Goal: Task Accomplishment & Management: Use online tool/utility

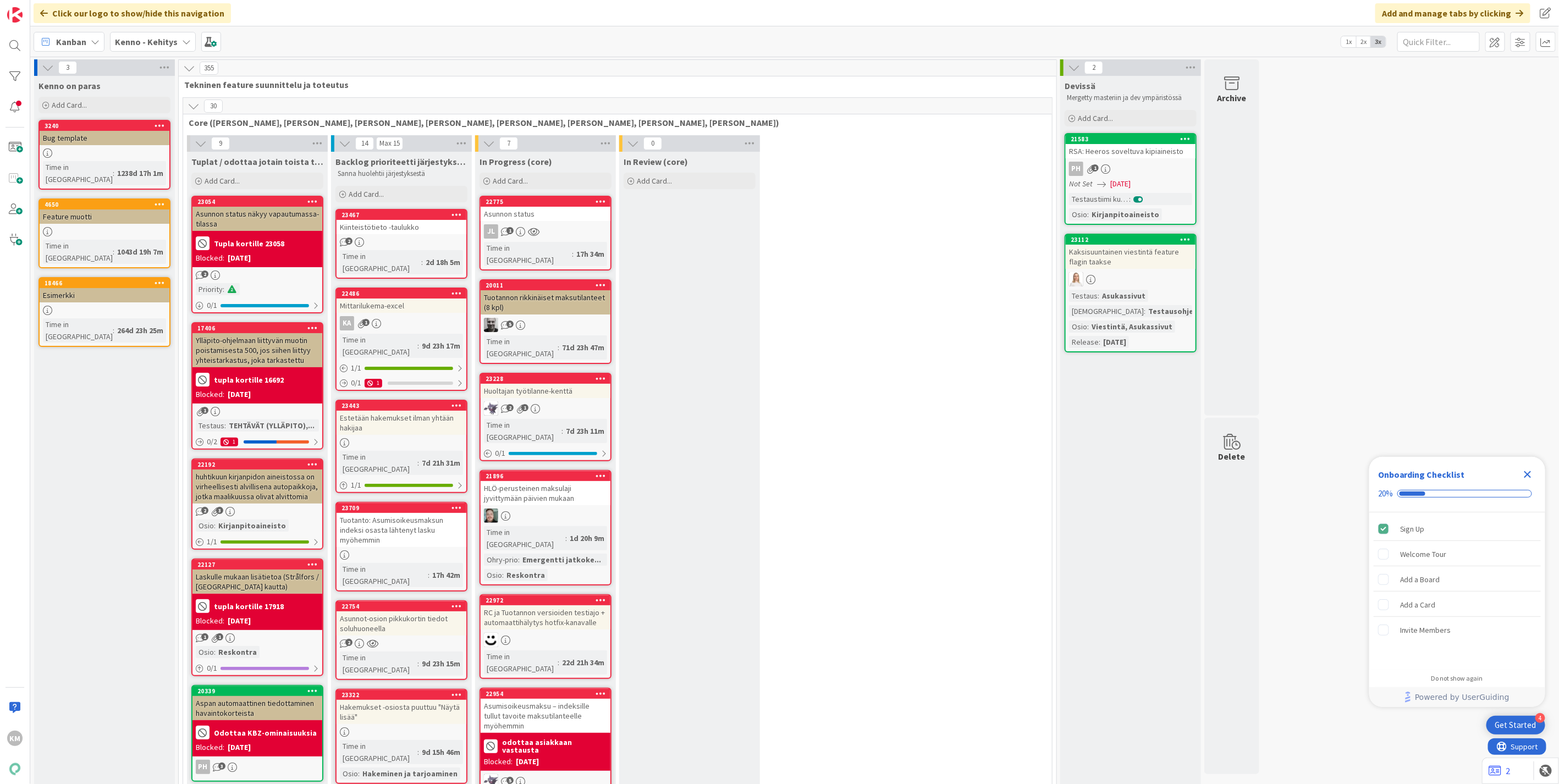
click at [178, 44] on div "Kenno - Kehitys" at bounding box center [153, 42] width 86 height 20
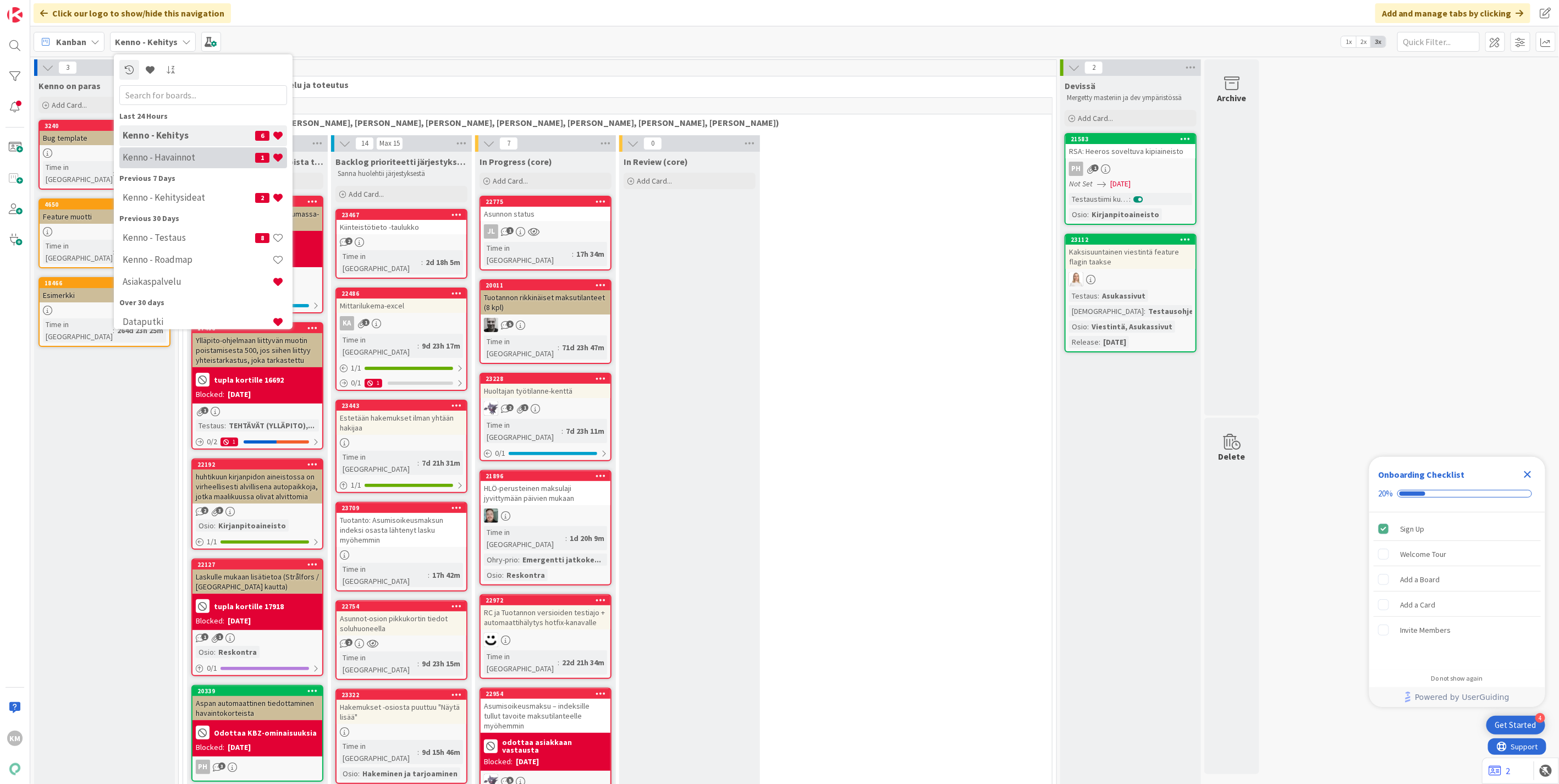
click at [153, 151] on div "Kenno - Havainnot 1" at bounding box center [203, 157] width 168 height 21
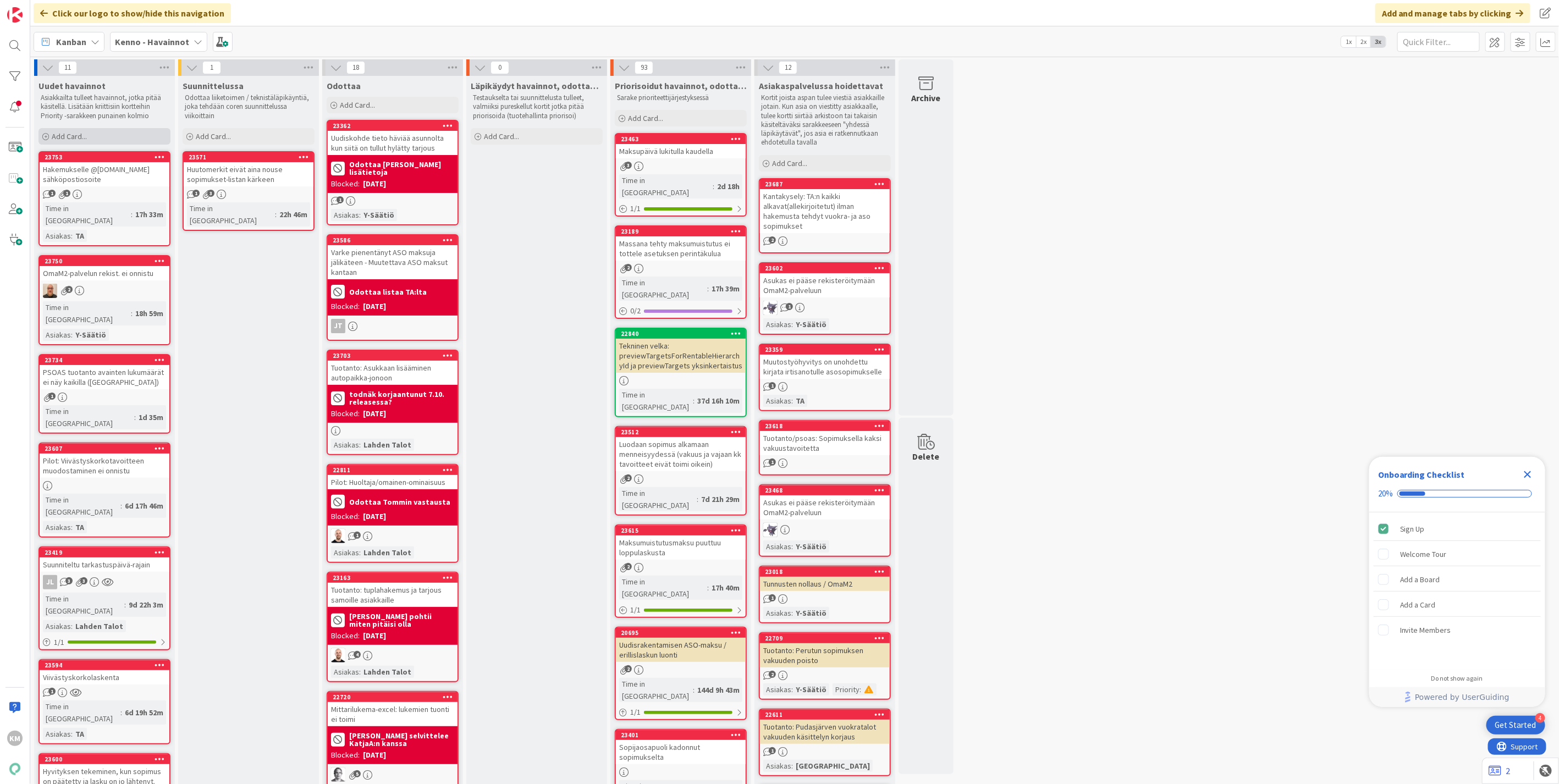
click at [68, 137] on span "Add Card..." at bounding box center [70, 137] width 35 height 10
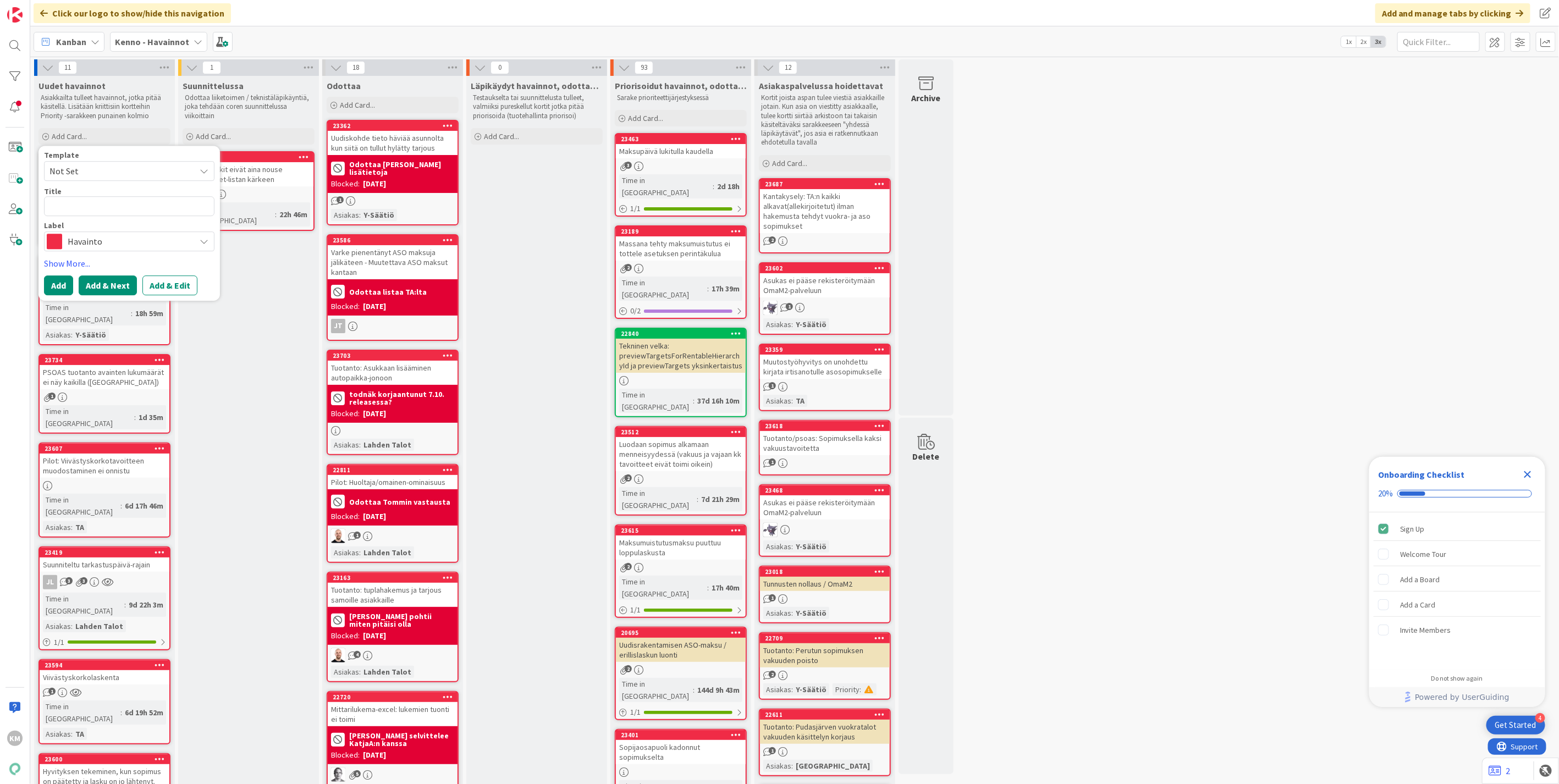
type textarea "x"
type textarea "Asukassivujen irtisanominen ja näyttötiedot"
click at [151, 293] on button "Add & Edit" at bounding box center [170, 299] width 55 height 20
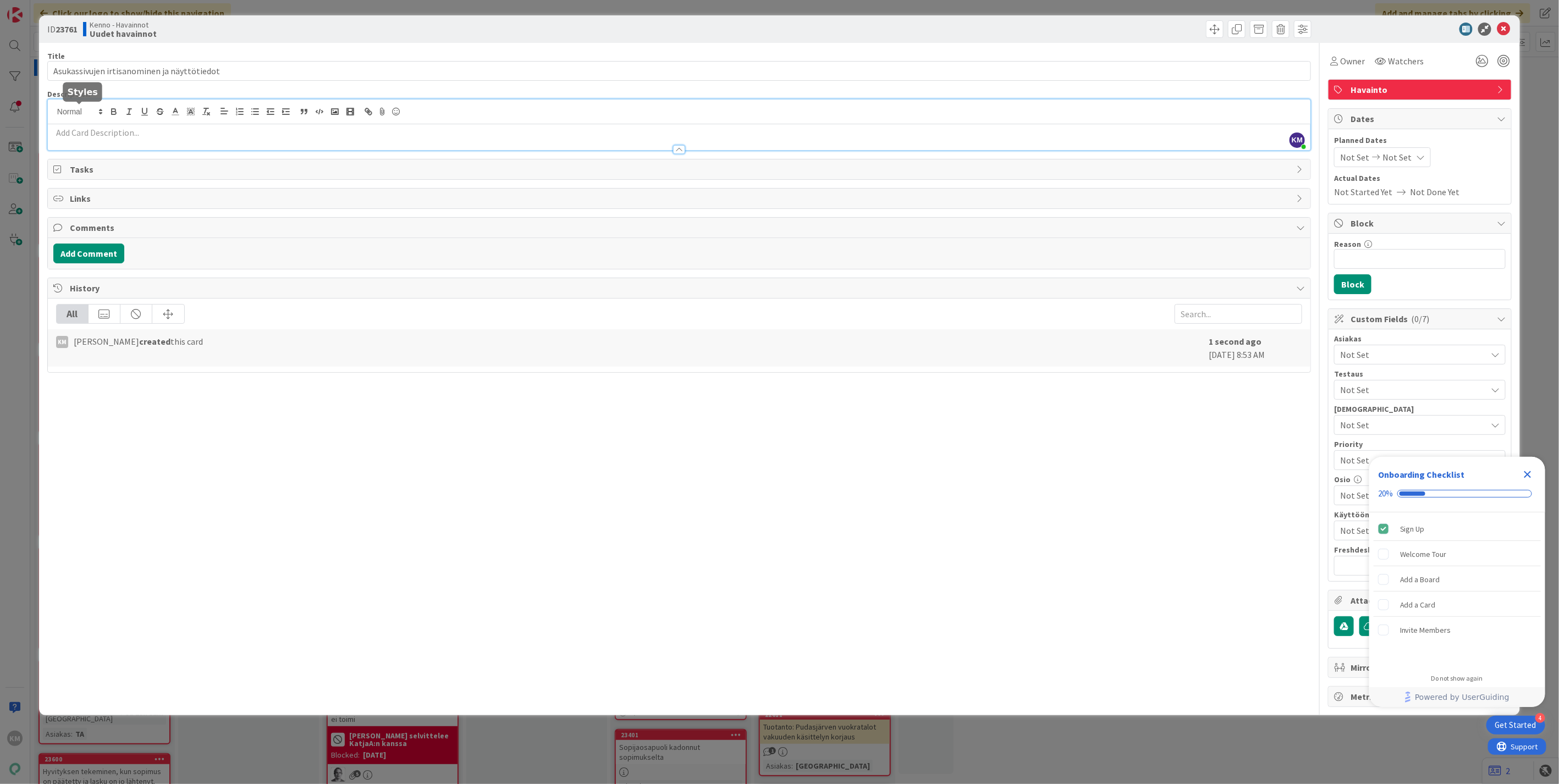
drag, startPoint x: 88, startPoint y: 110, endPoint x: 60, endPoint y: 138, distance: 39.6
drag, startPoint x: 60, startPoint y: 138, endPoint x: 57, endPoint y: 134, distance: 5.0
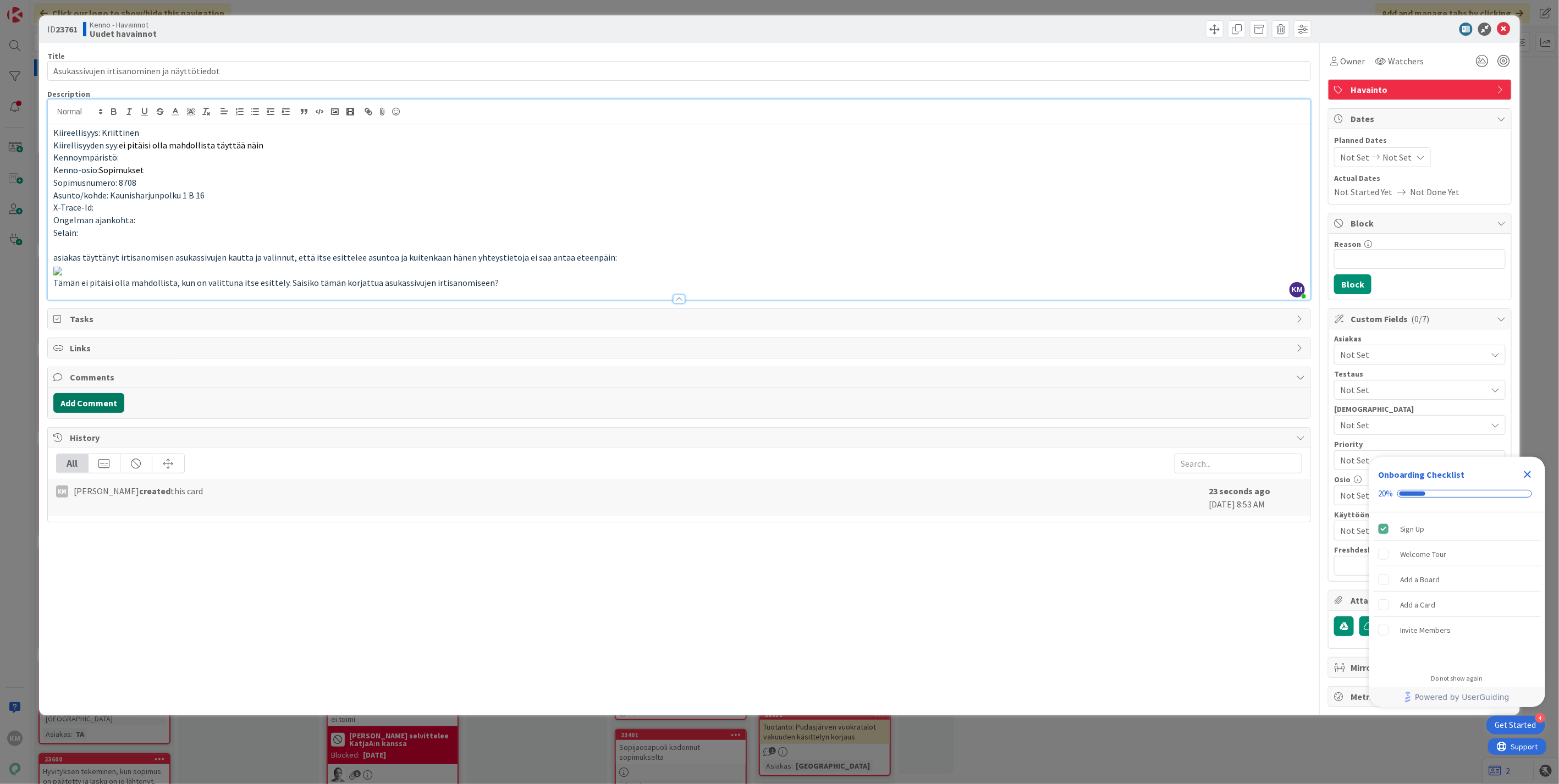
click at [91, 413] on button "Add Comment" at bounding box center [89, 403] width 71 height 20
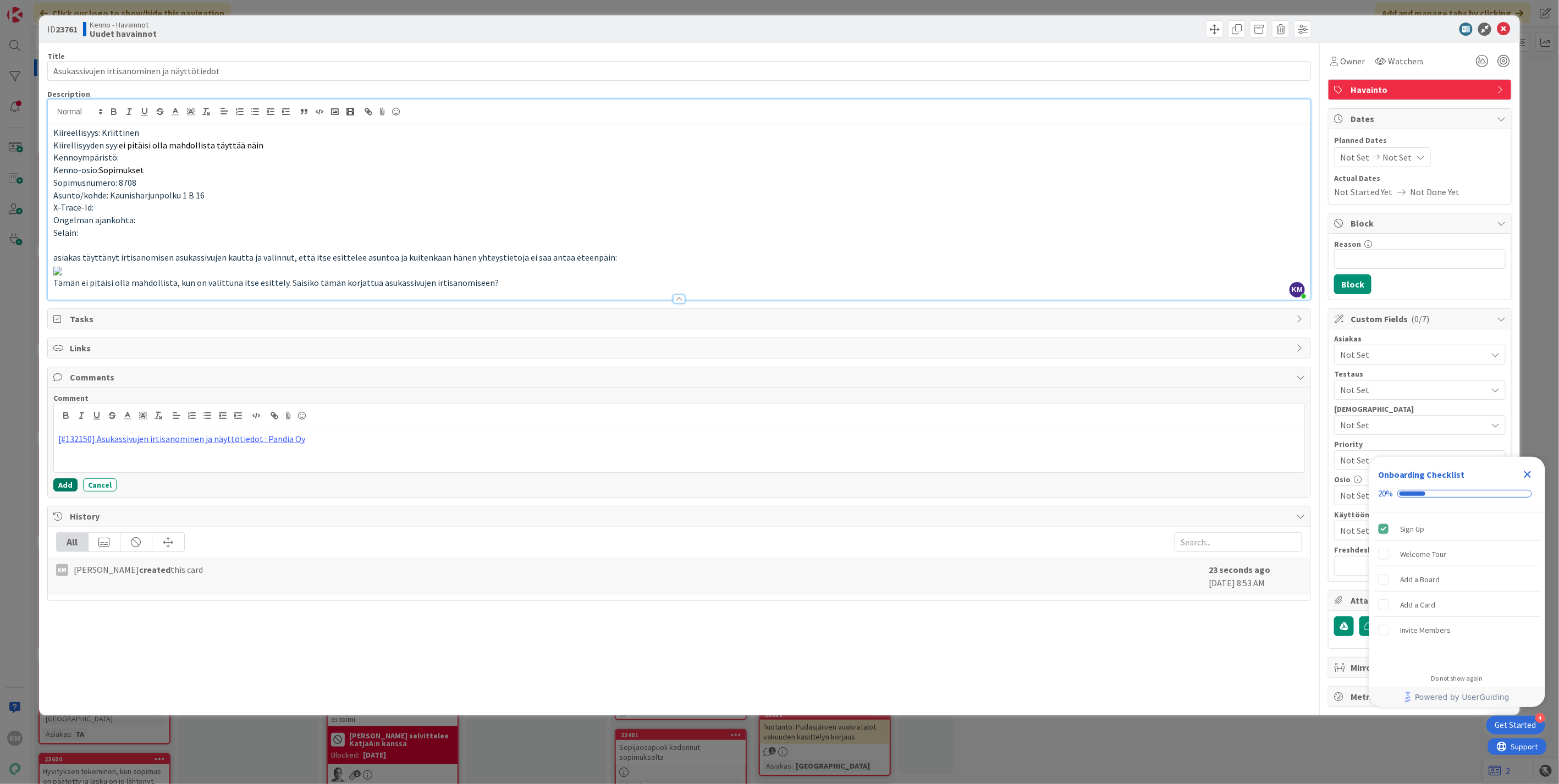
click at [61, 491] on button "Add" at bounding box center [65, 485] width 24 height 13
click at [1396, 60] on span "Watchers" at bounding box center [1406, 61] width 36 height 13
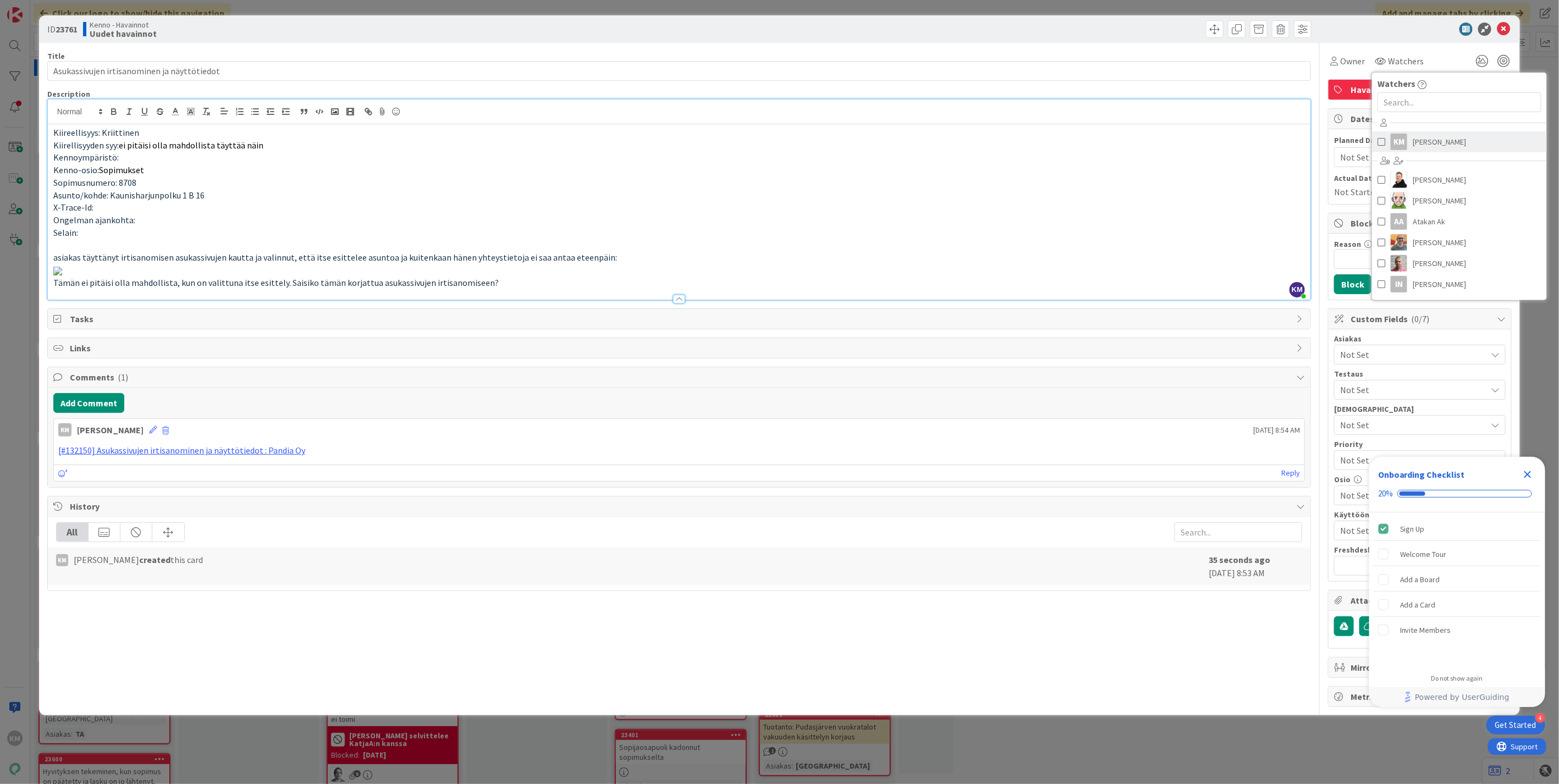
drag, startPoint x: 1417, startPoint y: 133, endPoint x: 1426, endPoint y: 133, distance: 9.0
click at [1417, 133] on span "Kaisa Moilanen" at bounding box center [1439, 142] width 54 height 17
click at [1426, 21] on div "ID 23761 Kenno - Havainnot Uudet havainnot" at bounding box center [780, 29] width 1481 height 28
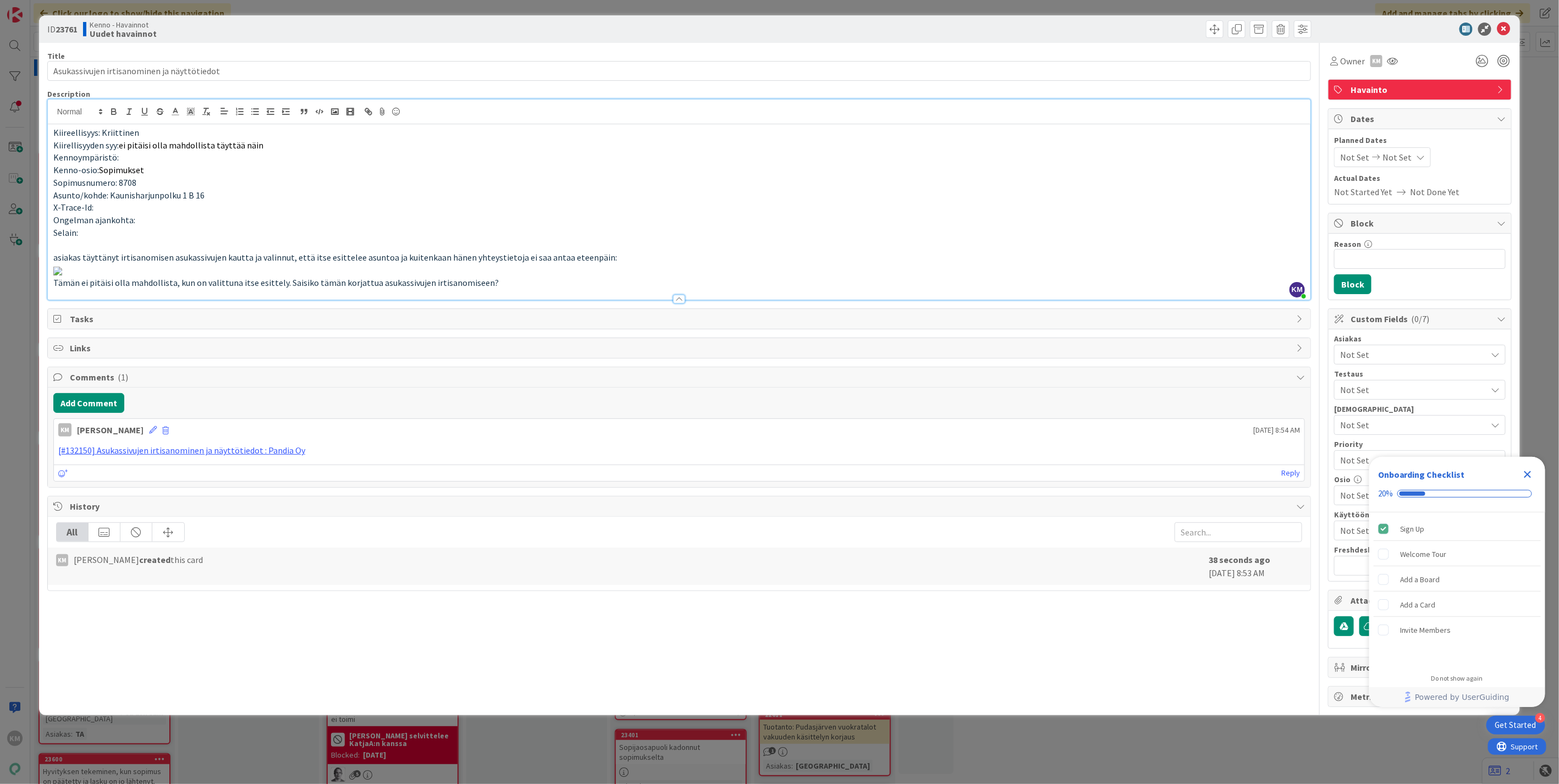
click at [1533, 474] on icon "Close Checklist" at bounding box center [1528, 475] width 13 height 13
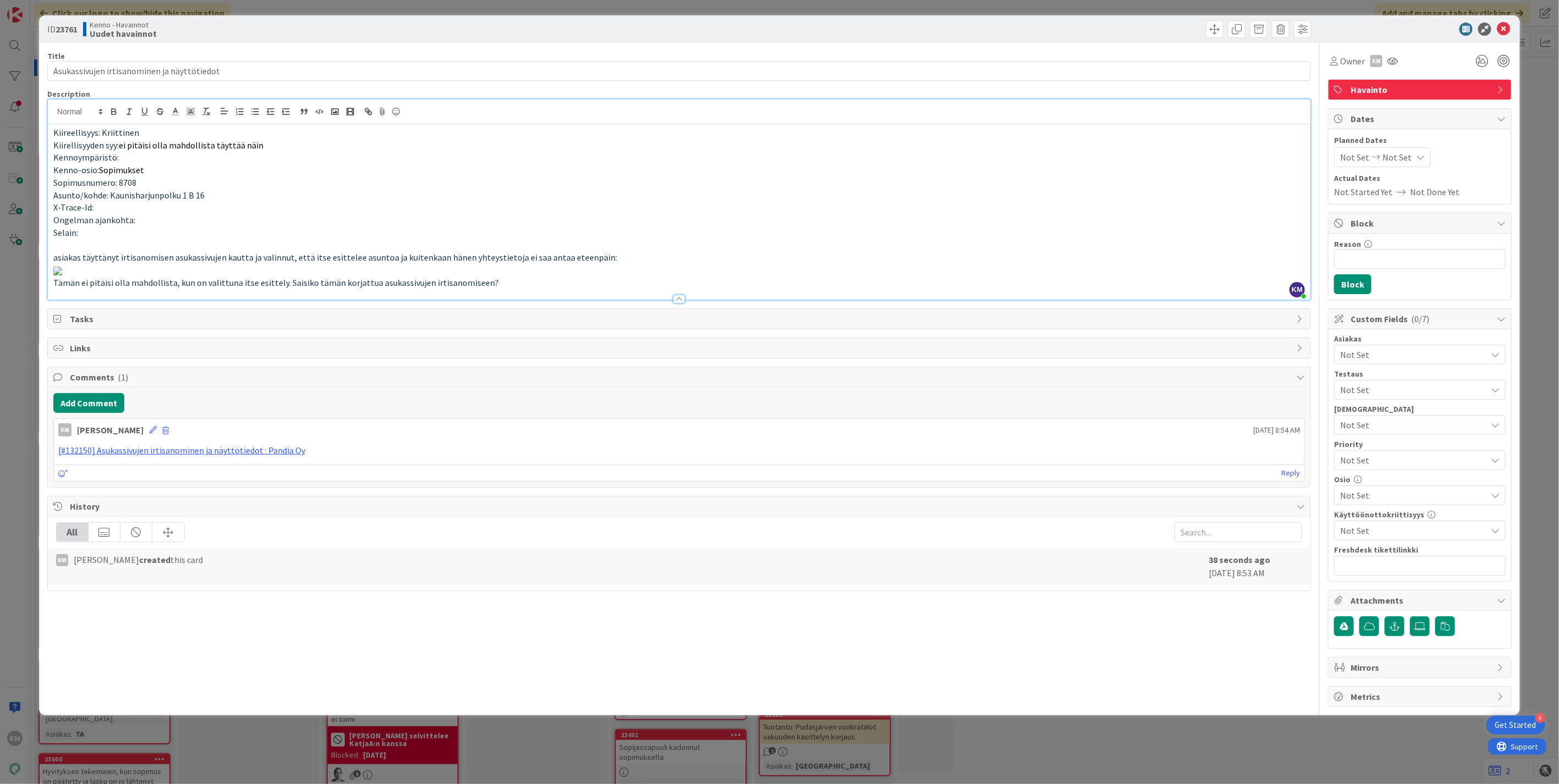
click at [1393, 355] on span "Not Set" at bounding box center [1413, 355] width 146 height 13
click at [1379, 437] on span "Lahden Talot" at bounding box center [1375, 440] width 50 height 17
click at [1373, 707] on div "Owner KM Watchers KM Kaisa Moilanen Ansu Nevalainen Antti Niemenpää AA Atakan A…" at bounding box center [1419, 375] width 184 height 664
click at [66, 31] on b "23761" at bounding box center [66, 29] width 22 height 11
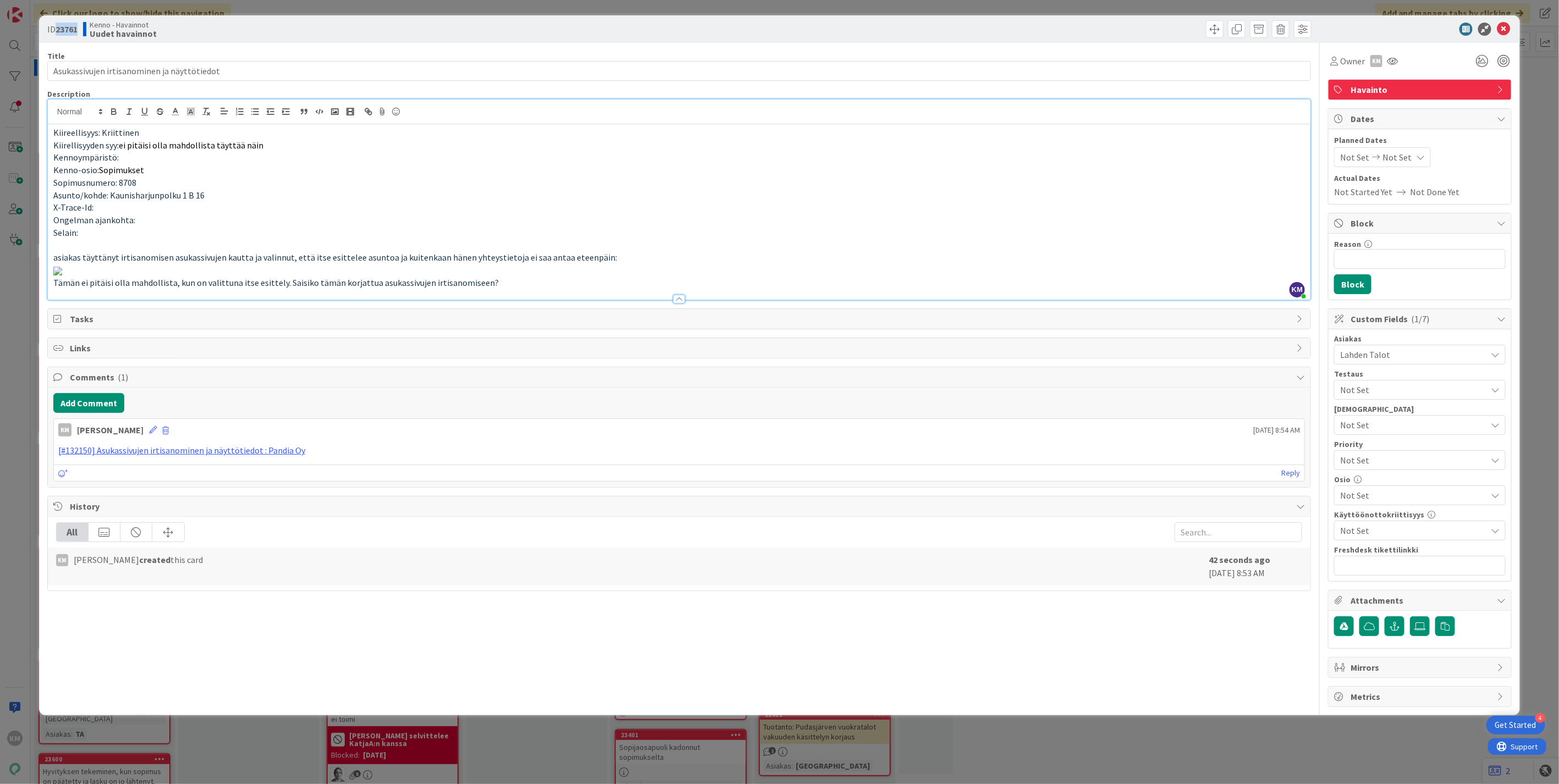
copy b "23761"
click at [1497, 30] on icon at bounding box center [1504, 29] width 13 height 13
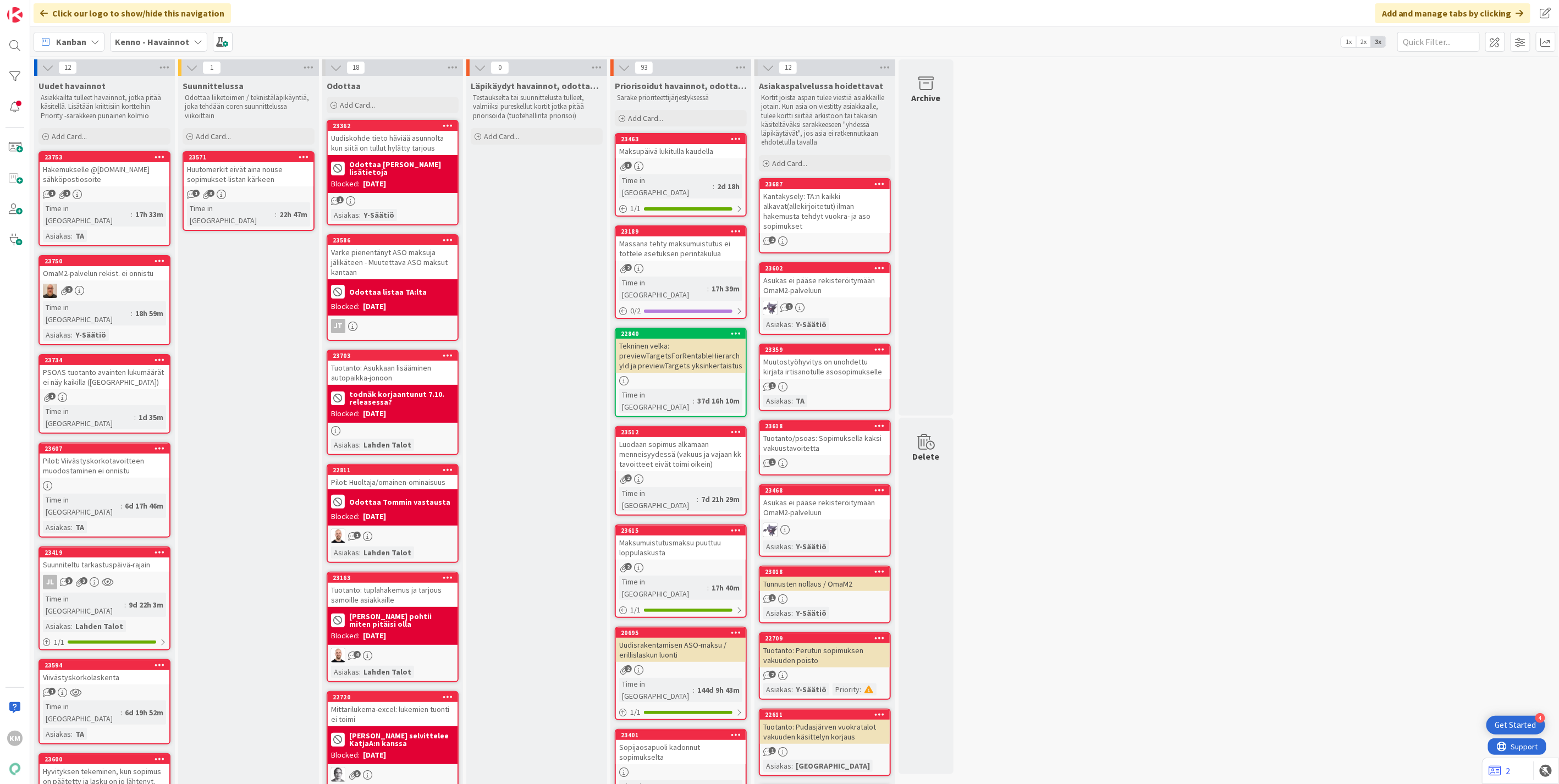
click at [178, 45] on b "Kenno - Havainnot" at bounding box center [152, 41] width 75 height 11
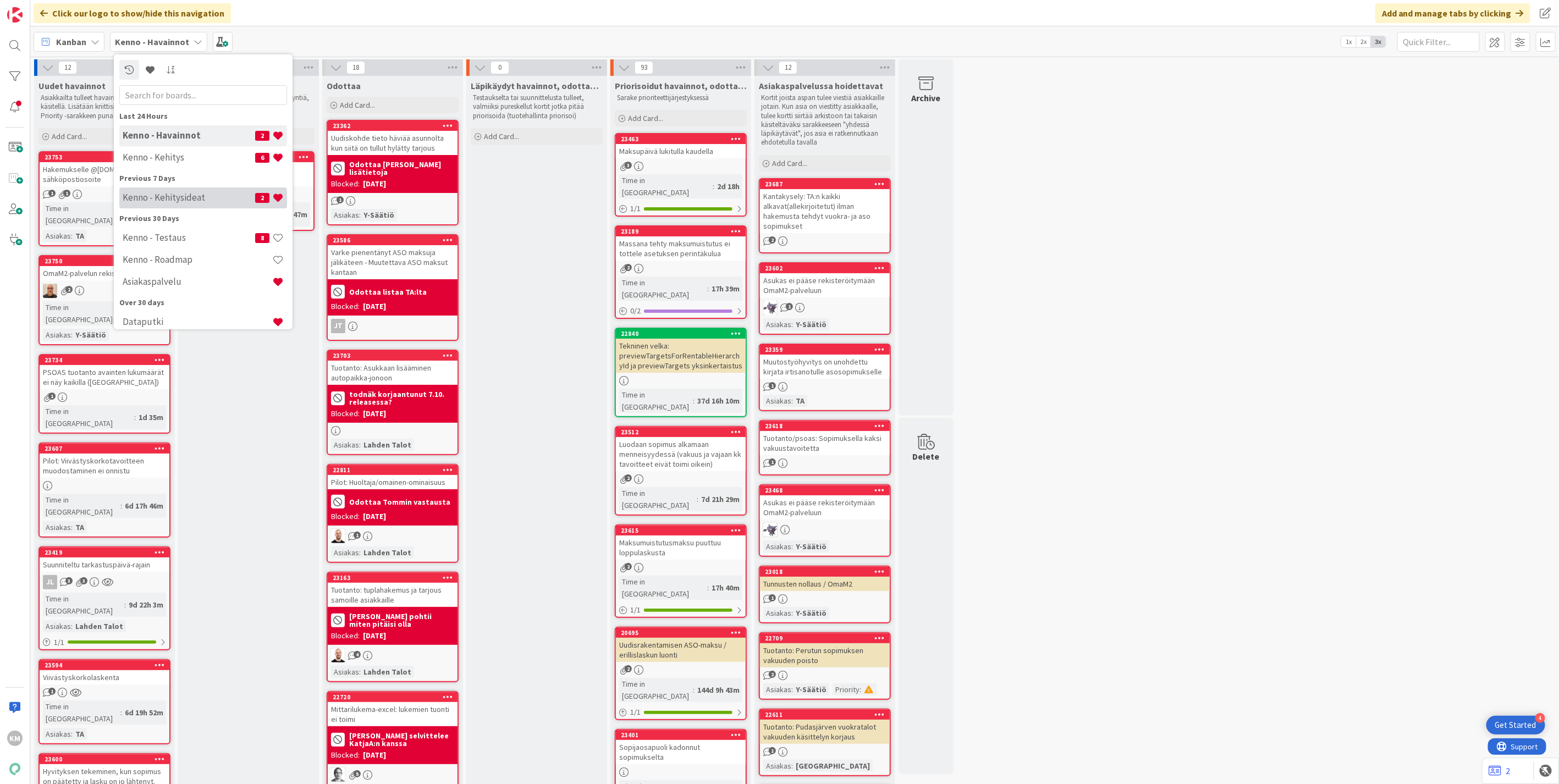
click at [174, 200] on h4 "Kenno - Kehitysideat" at bounding box center [189, 197] width 133 height 11
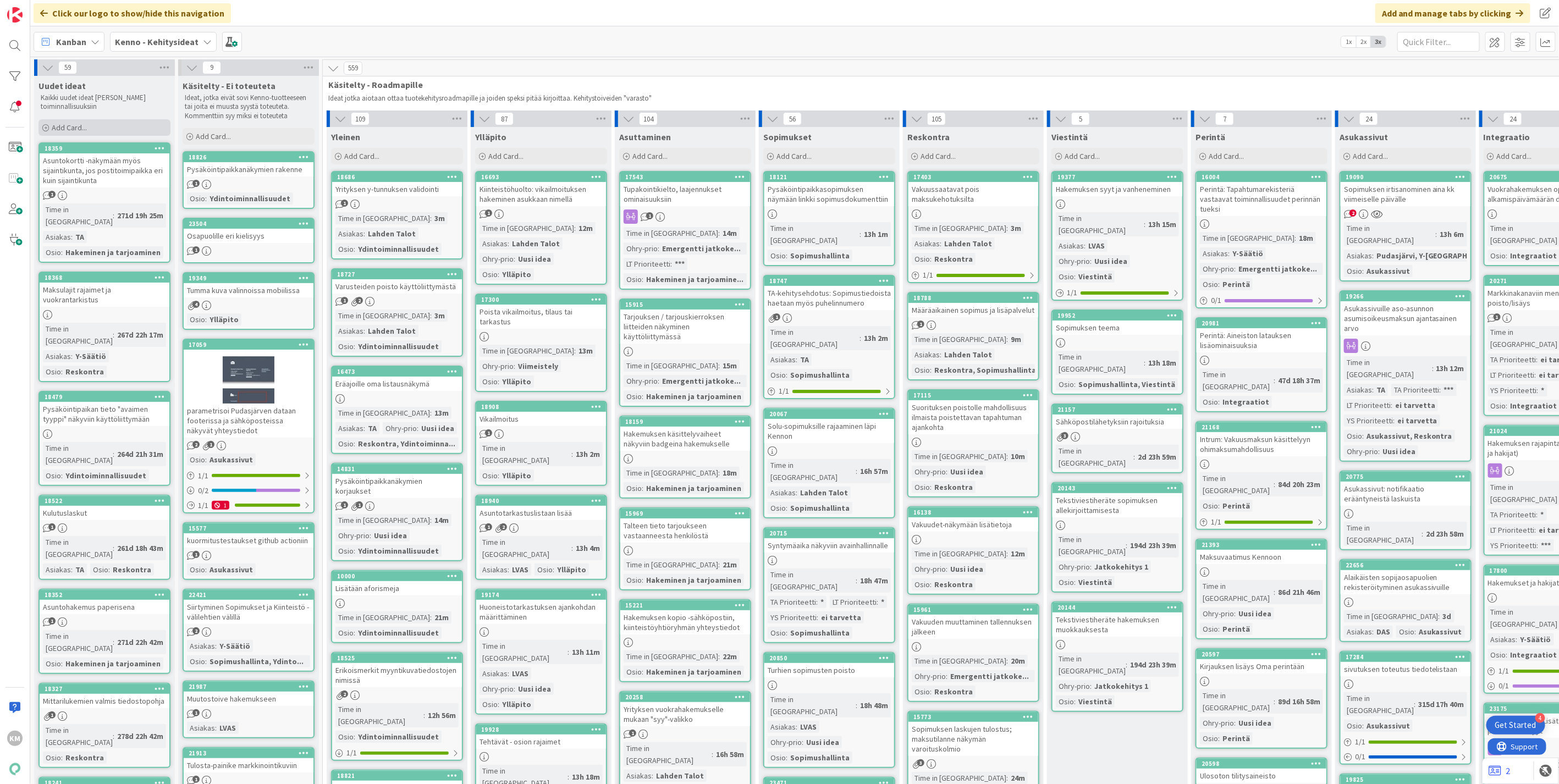
click at [92, 124] on div "Add Card..." at bounding box center [104, 127] width 132 height 17
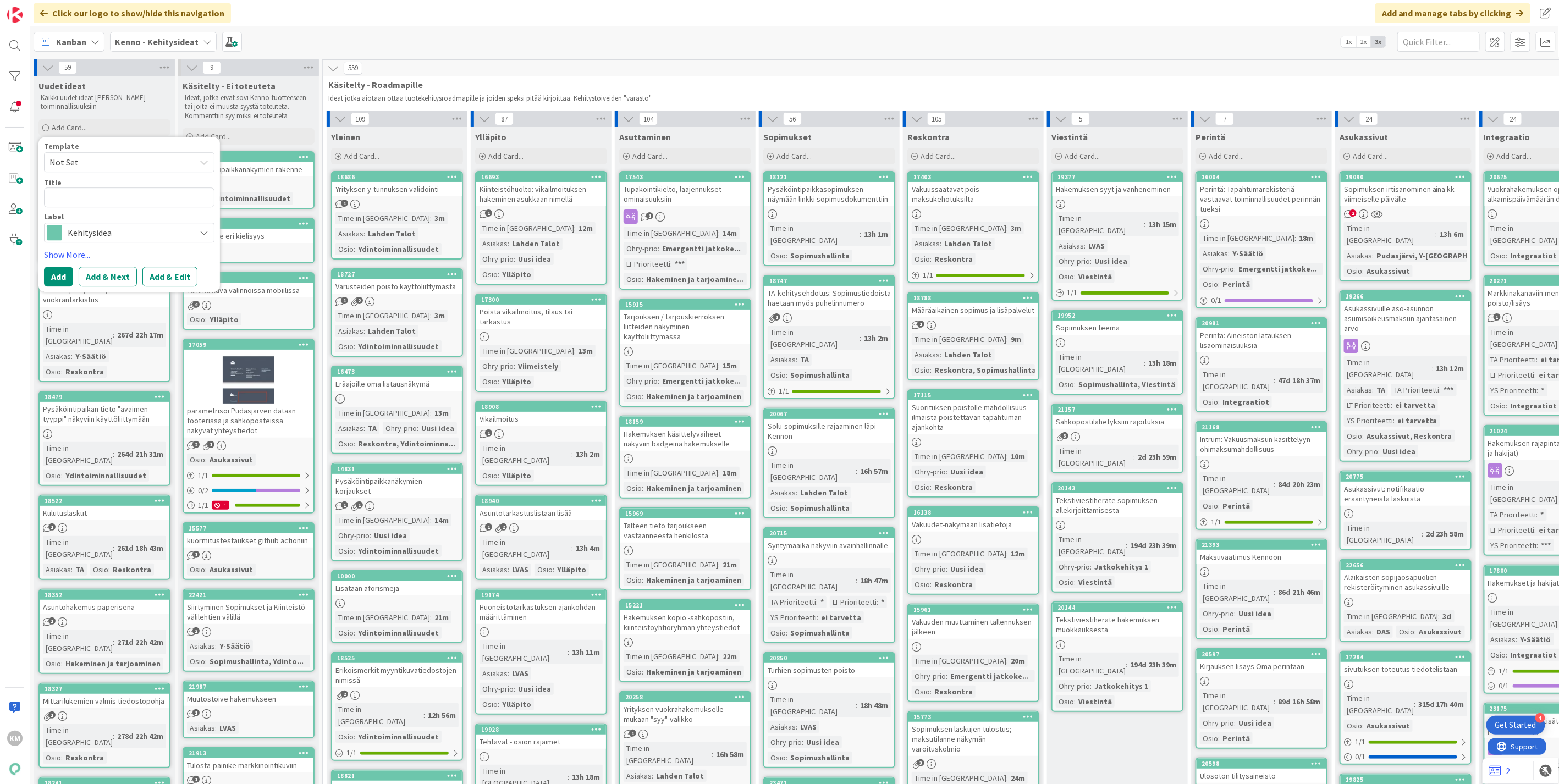
type textarea "x"
type textarea "Asukassivujen irtisanomisilmoitus"
drag, startPoint x: 180, startPoint y: 195, endPoint x: -3, endPoint y: 162, distance: 186.0
click at [0, 162] on html "4 Get Started KM Click our logo to show/hide this navigation Add and manage tab…" at bounding box center [779, 392] width 1559 height 784
click at [198, 239] on div "Kehitysidea" at bounding box center [128, 233] width 170 height 20
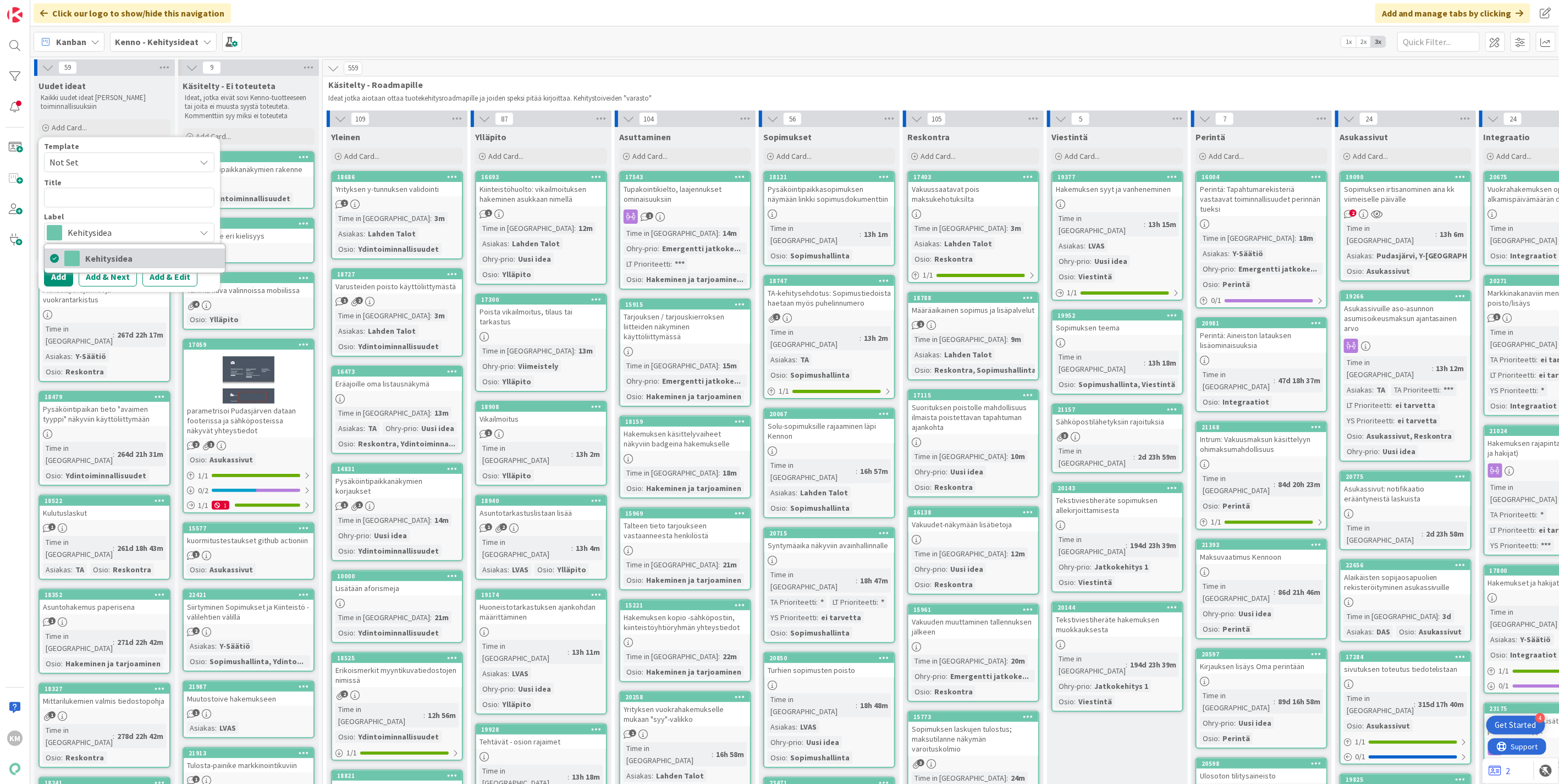
click at [166, 261] on span "Kehitysidea" at bounding box center [153, 258] width 134 height 17
click at [206, 161] on icon at bounding box center [204, 162] width 8 height 8
click at [169, 209] on span "Kennon uusi toiminnallisuus (korttipohja)" at bounding box center [138, 209] width 158 height 14
type textarea "x"
type textarea "Kennon uusi toiminnallisuus (korttipohja)"
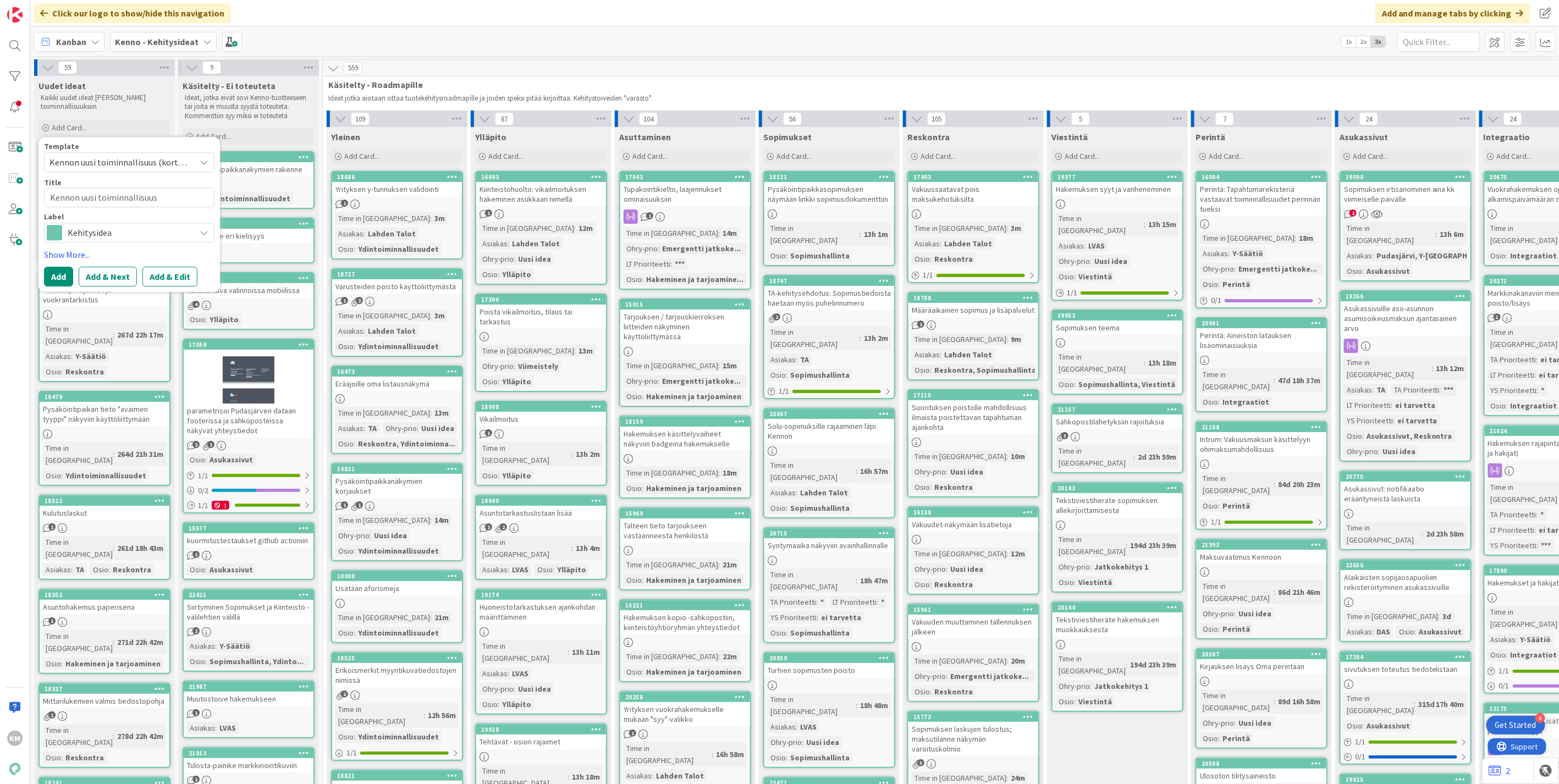
click at [173, 273] on button "Add & Edit" at bounding box center [170, 277] width 55 height 20
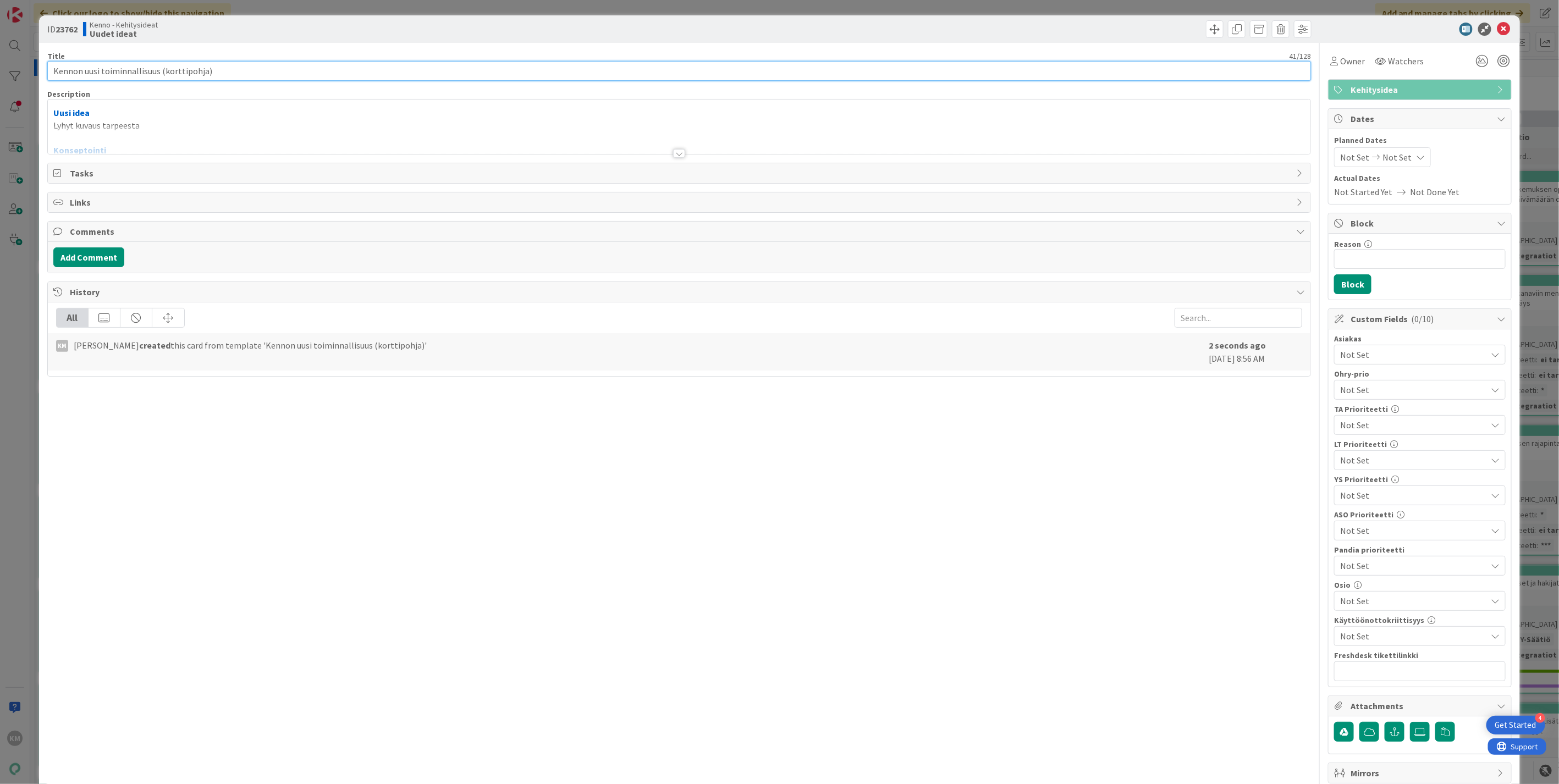
drag, startPoint x: 227, startPoint y: 68, endPoint x: 3, endPoint y: 39, distance: 225.9
click at [3, 39] on div "ID 23762 Kenno - Kehitysideat Uudet ideat Title 41 / 128 Kennon uusi toiminnall…" at bounding box center [779, 392] width 1559 height 784
paste input "Asukassivujen irtisanomisilmoitus"
type input "Asukassivujen irtisanomisilmoitus"
click at [183, 137] on div at bounding box center [678, 139] width 1262 height 28
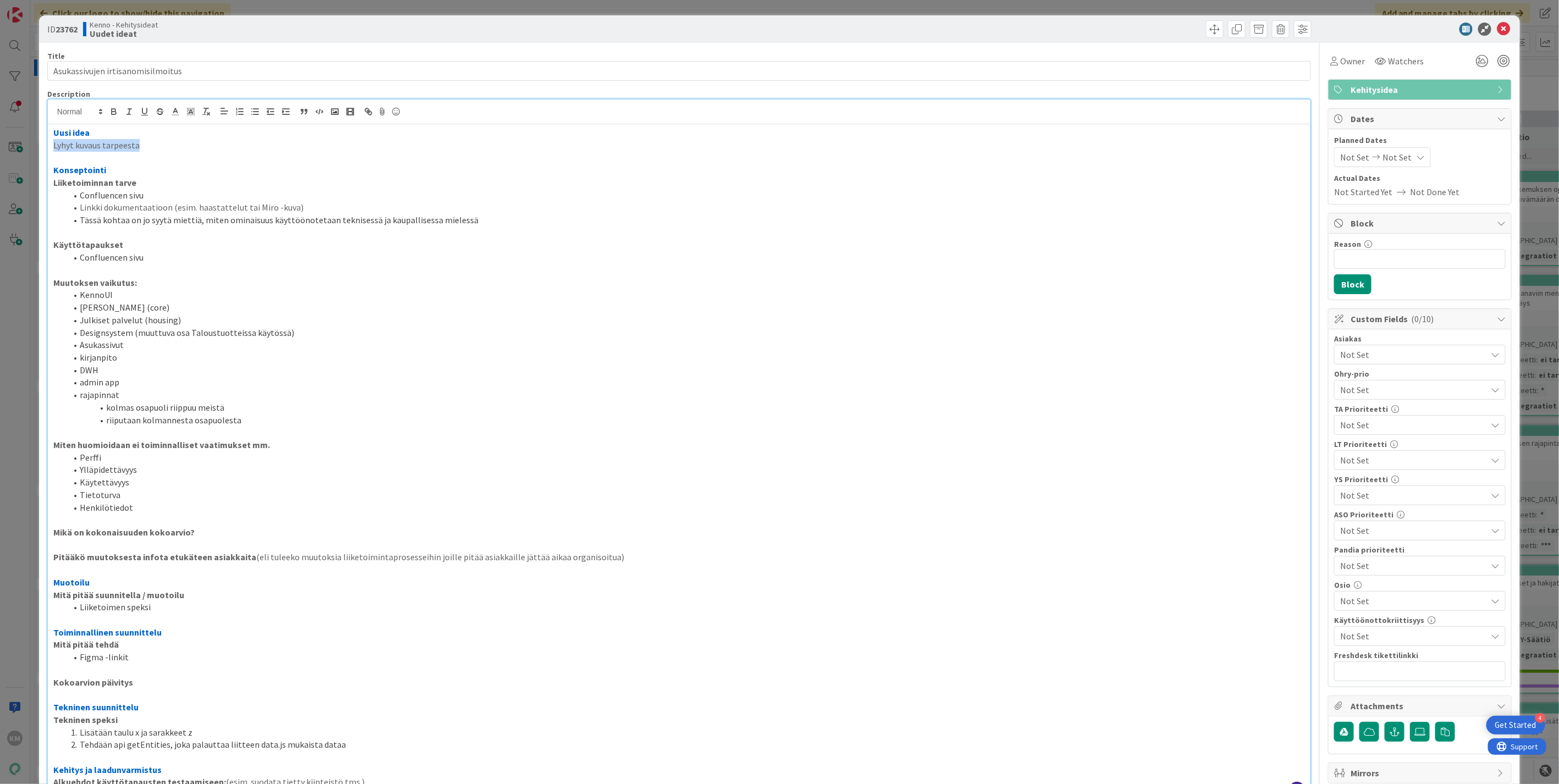
drag, startPoint x: 52, startPoint y: 139, endPoint x: 210, endPoint y: 146, distance: 158.2
click at [210, 146] on p "Lyhyt kuvaus tarpeesta" at bounding box center [679, 145] width 1251 height 13
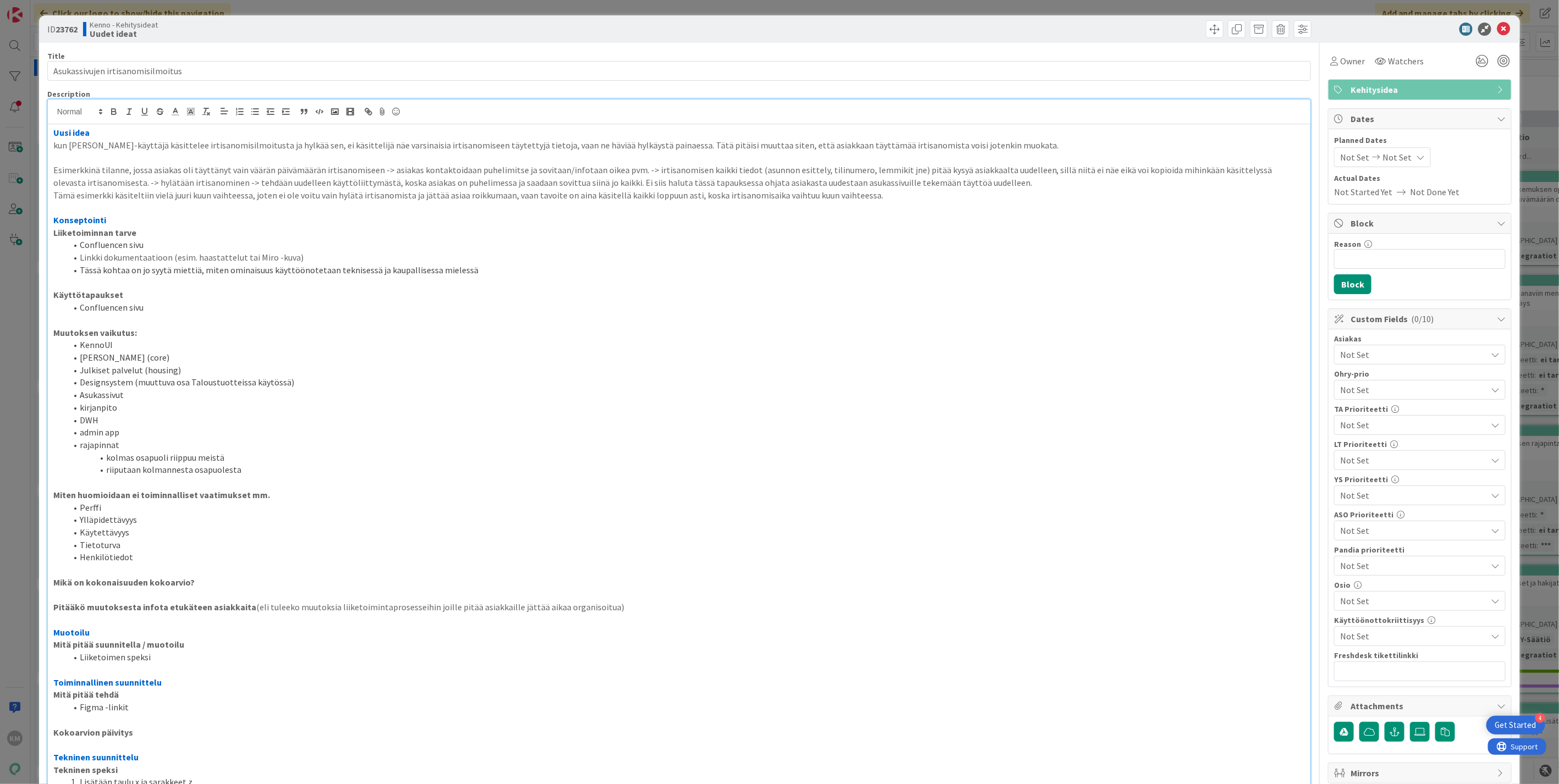
click at [52, 168] on div "Uusi idea kun Kenno-käyttäjä käsittelee irtisanomisilmoitusta ja hylkää sen, ei…" at bounding box center [678, 486] width 1262 height 725
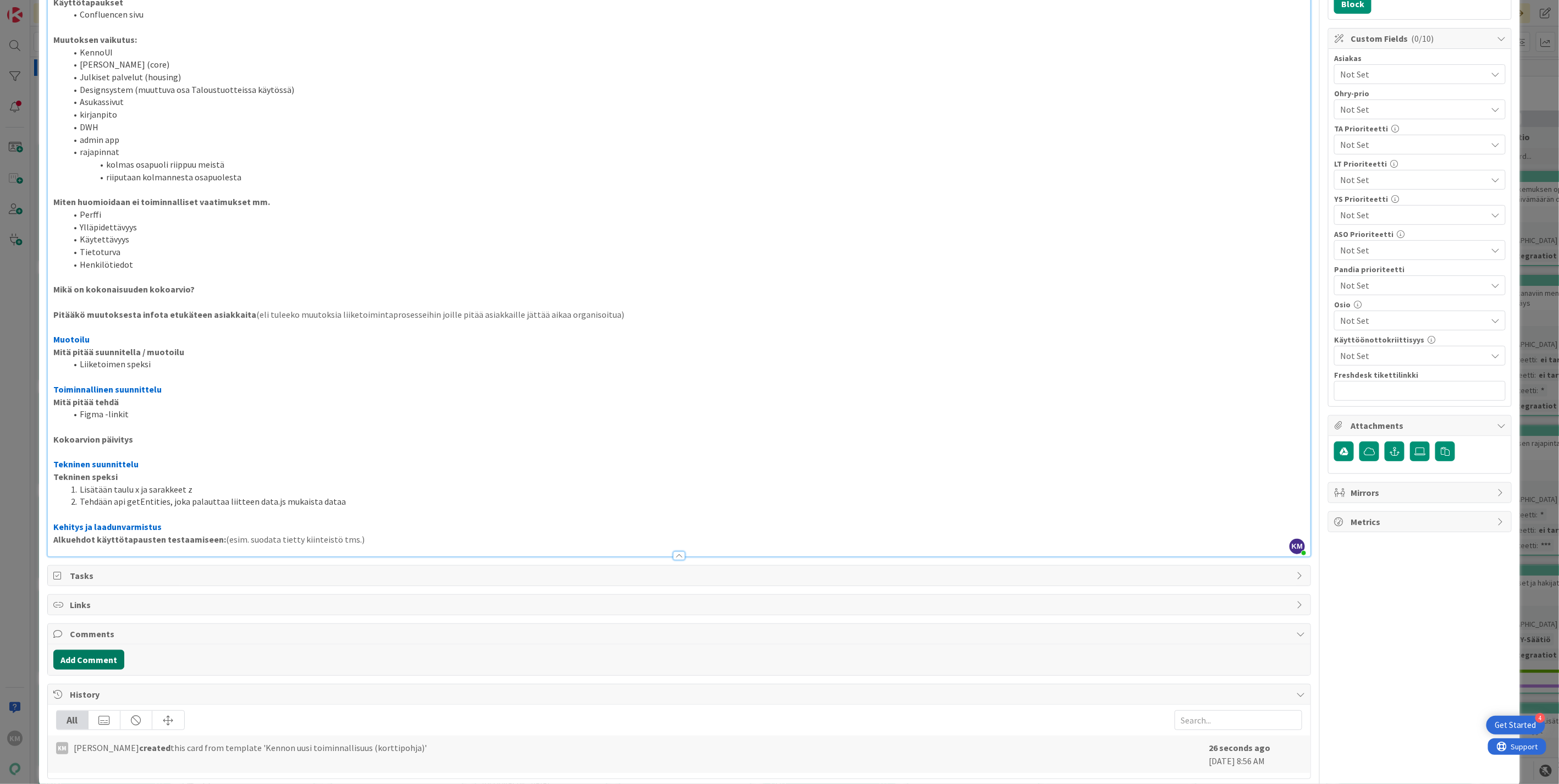
scroll to position [299, 0]
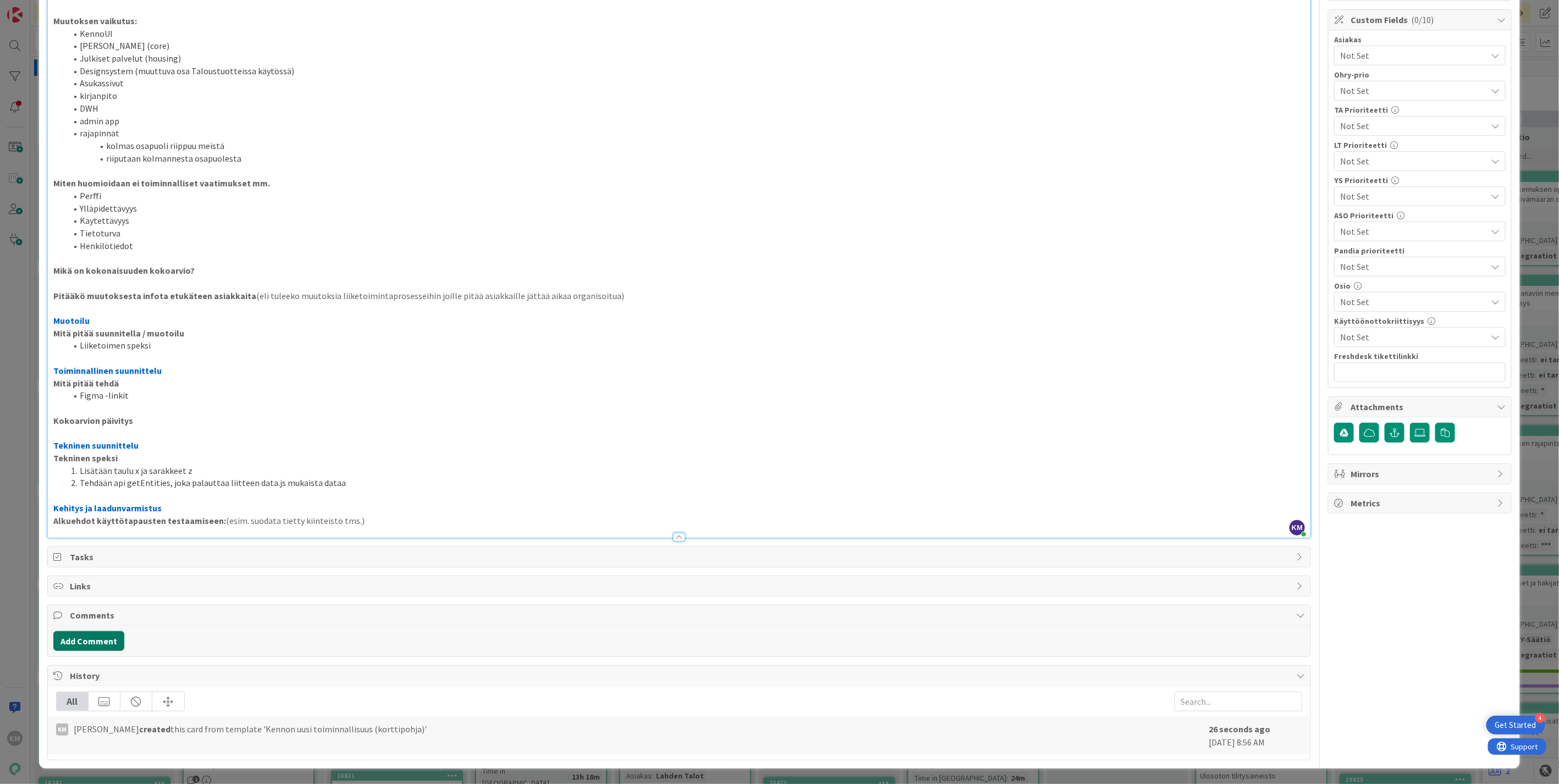
click at [94, 640] on button "Add Comment" at bounding box center [89, 641] width 71 height 20
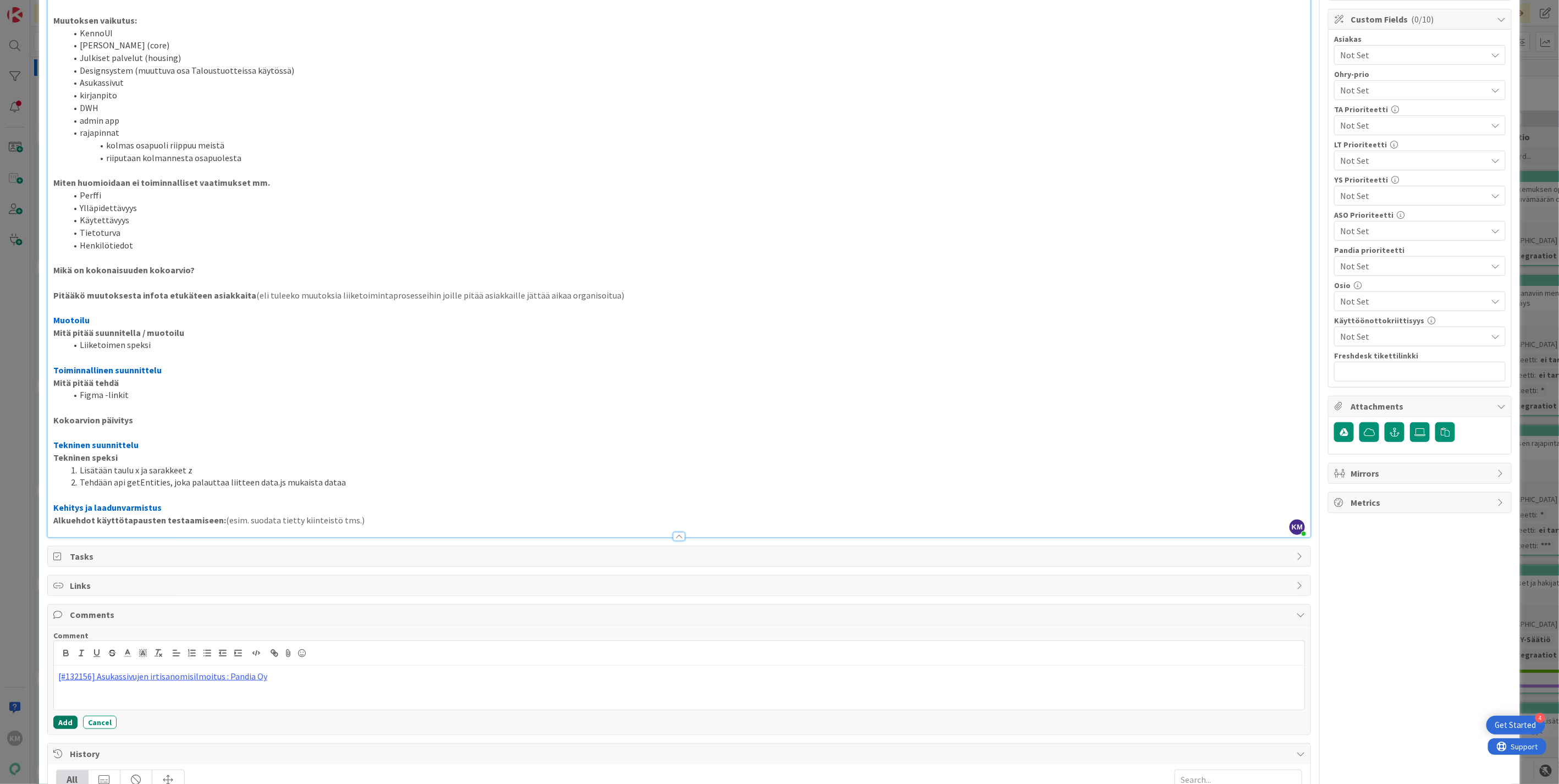
click at [67, 719] on button "Add" at bounding box center [65, 723] width 24 height 13
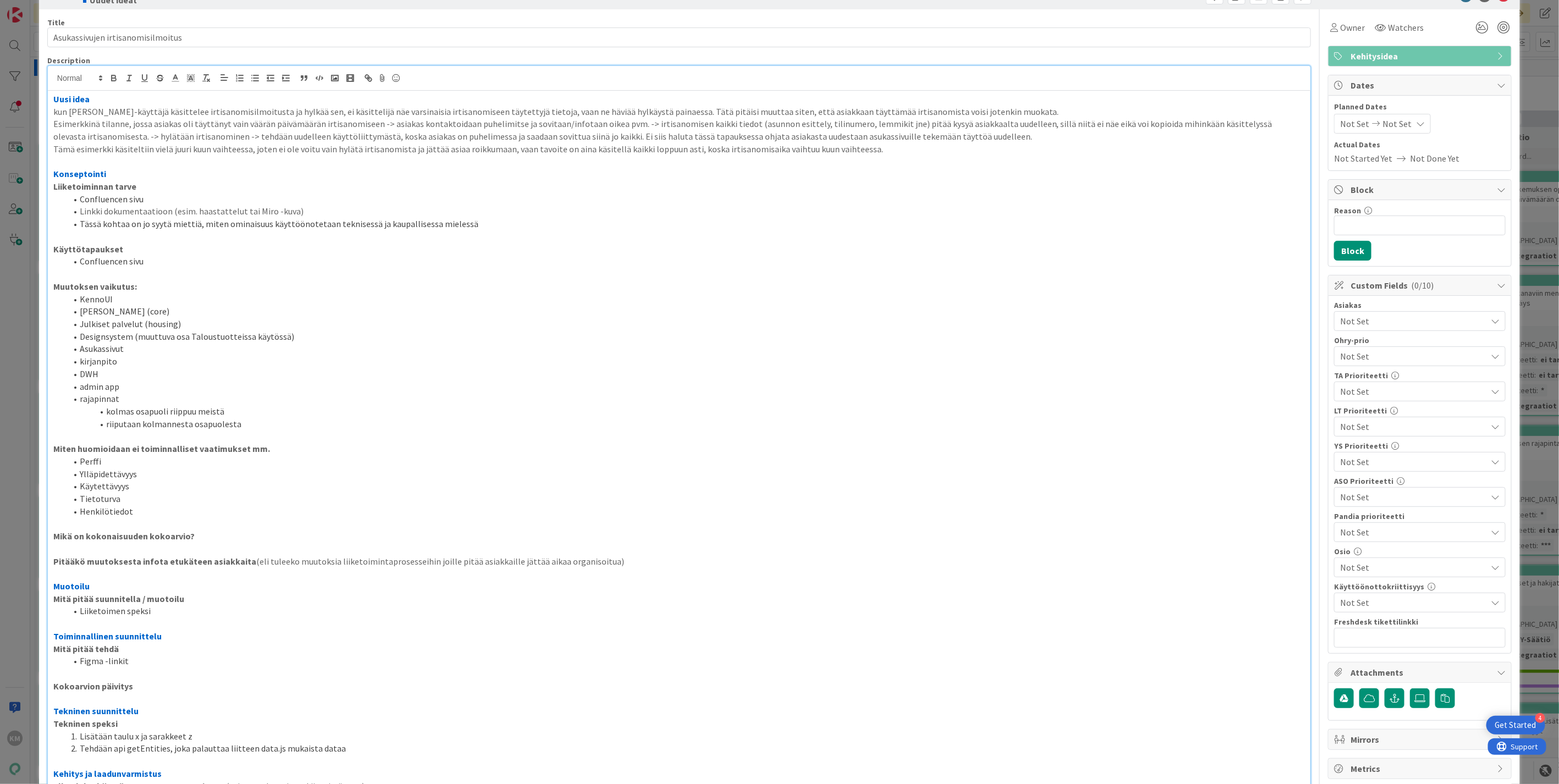
scroll to position [0, 0]
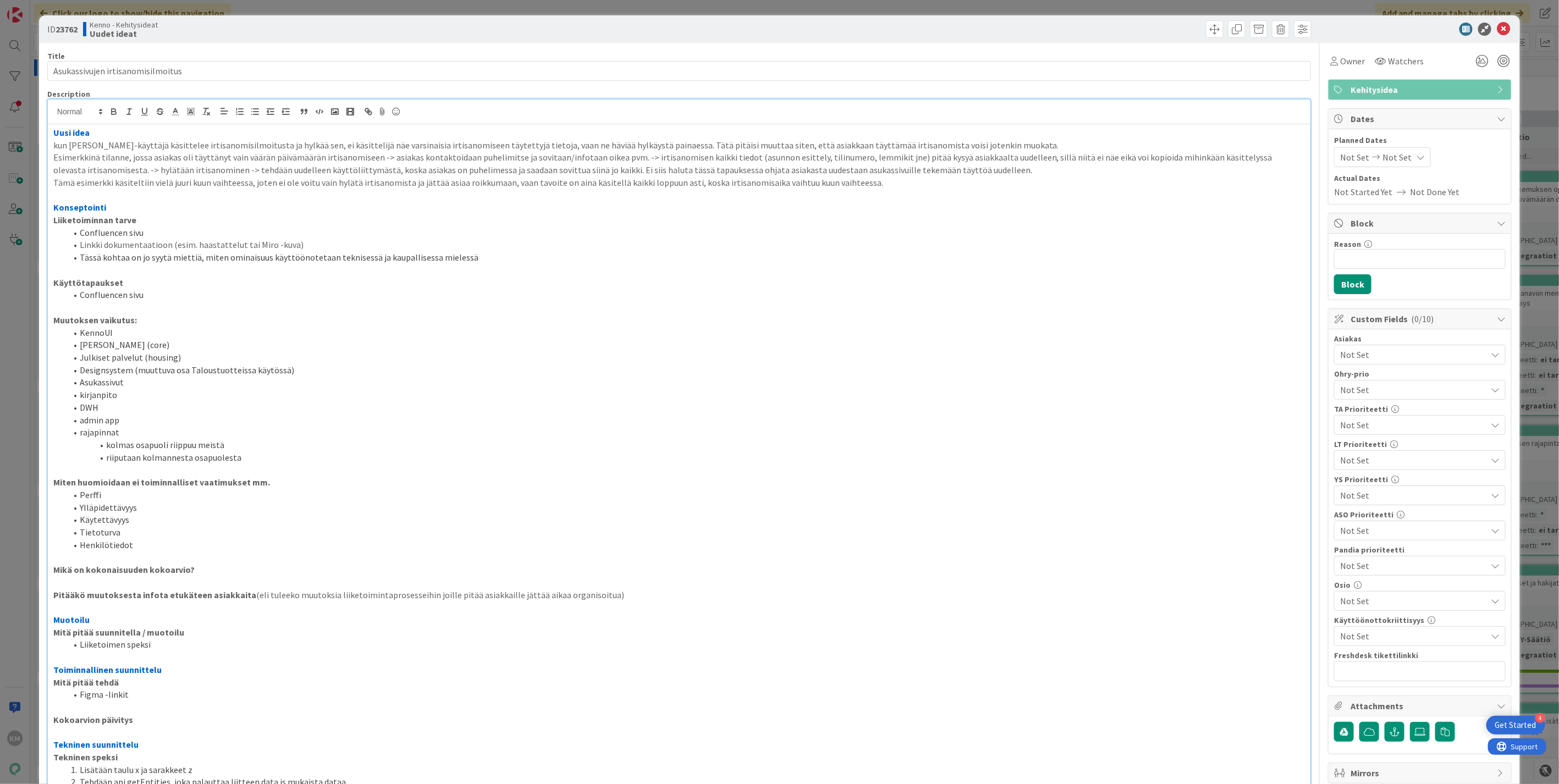
click at [68, 29] on b "23762" at bounding box center [66, 29] width 22 height 11
copy b "23762"
click at [1497, 29] on icon at bounding box center [1504, 29] width 13 height 13
